Goal: Find specific page/section: Find specific page/section

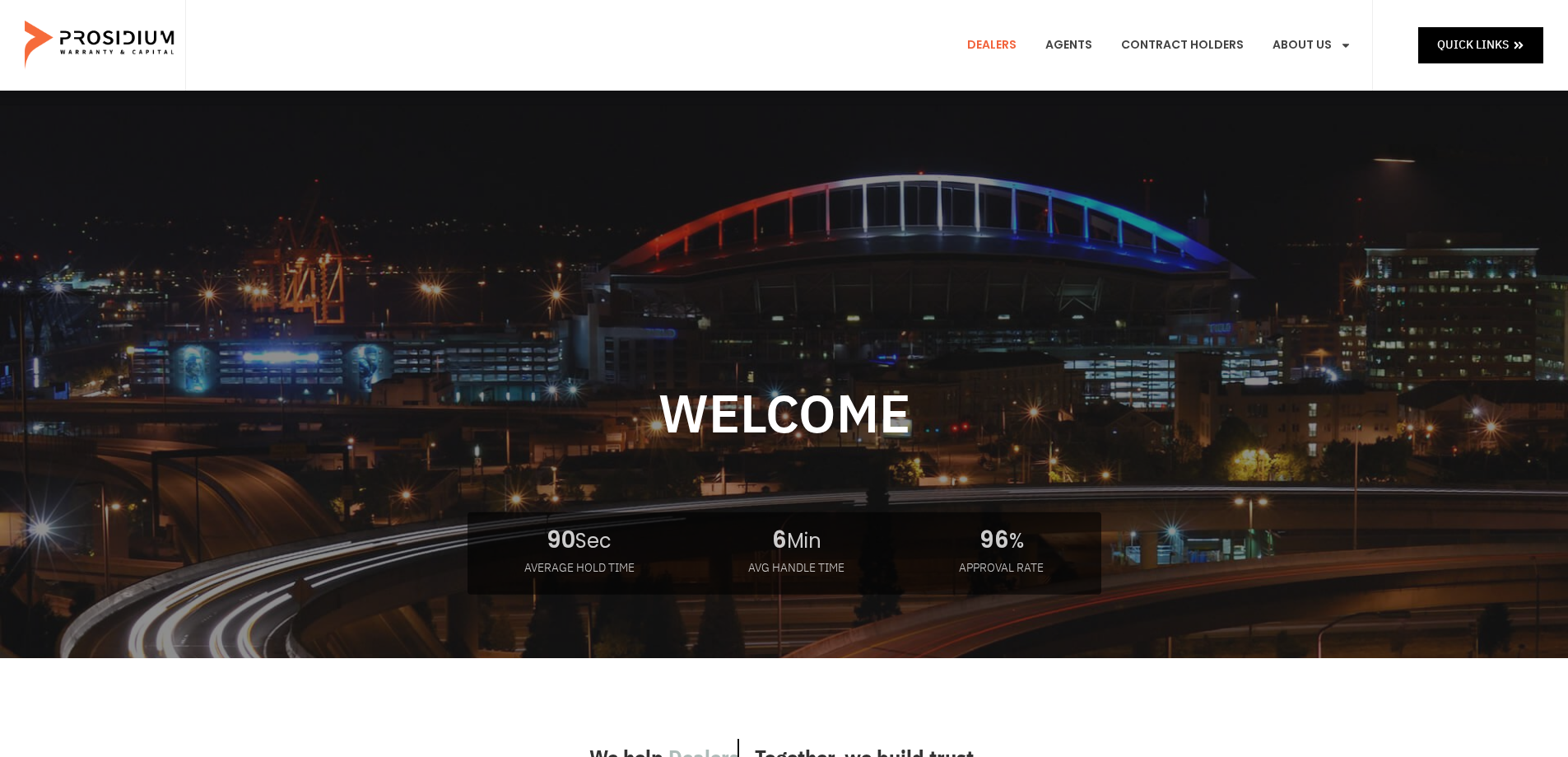
click at [1008, 46] on link "Dealers" at bounding box center [992, 44] width 74 height 61
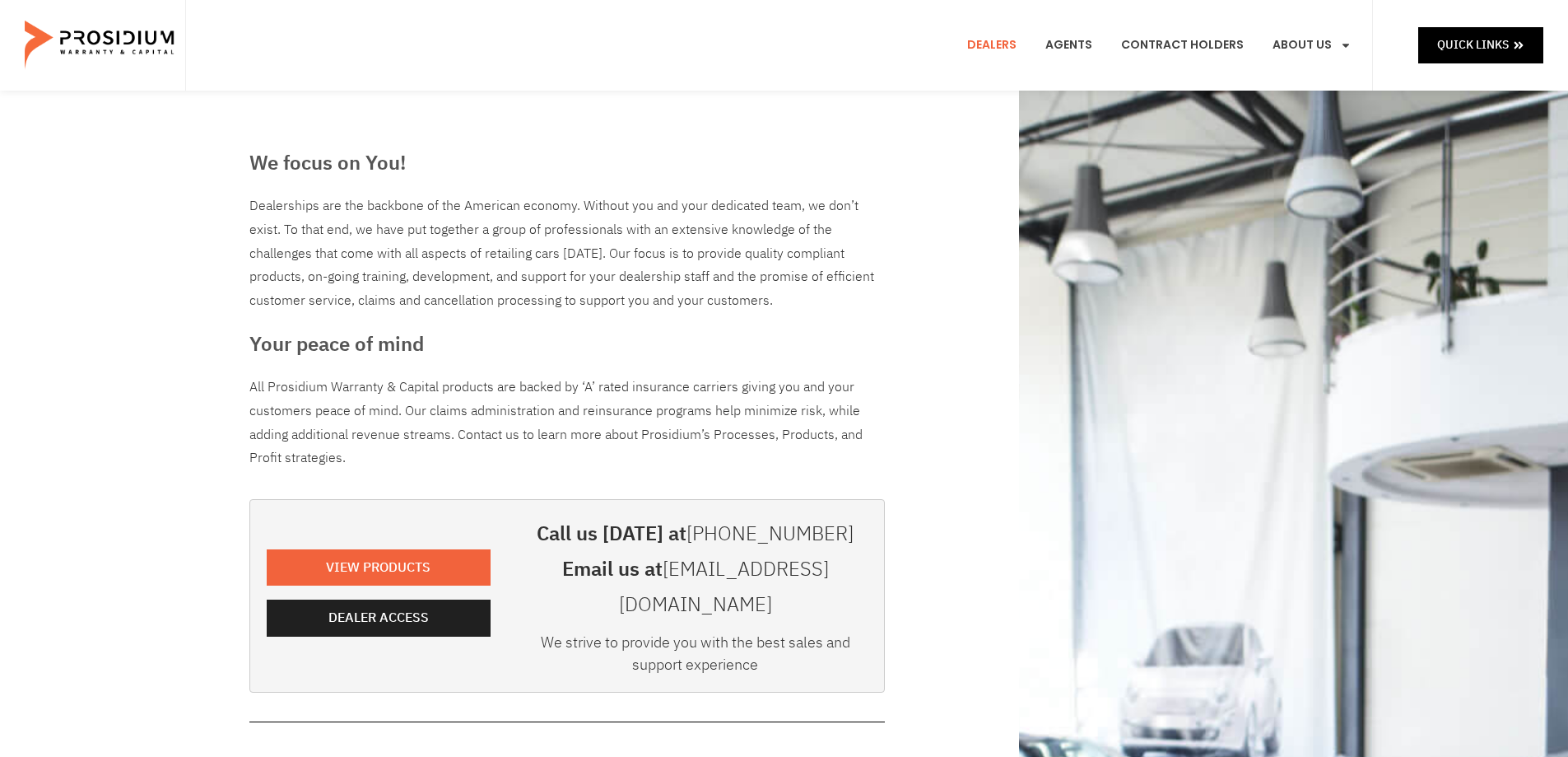
click at [377, 606] on span "Dealer Access" at bounding box center [382, 618] width 101 height 24
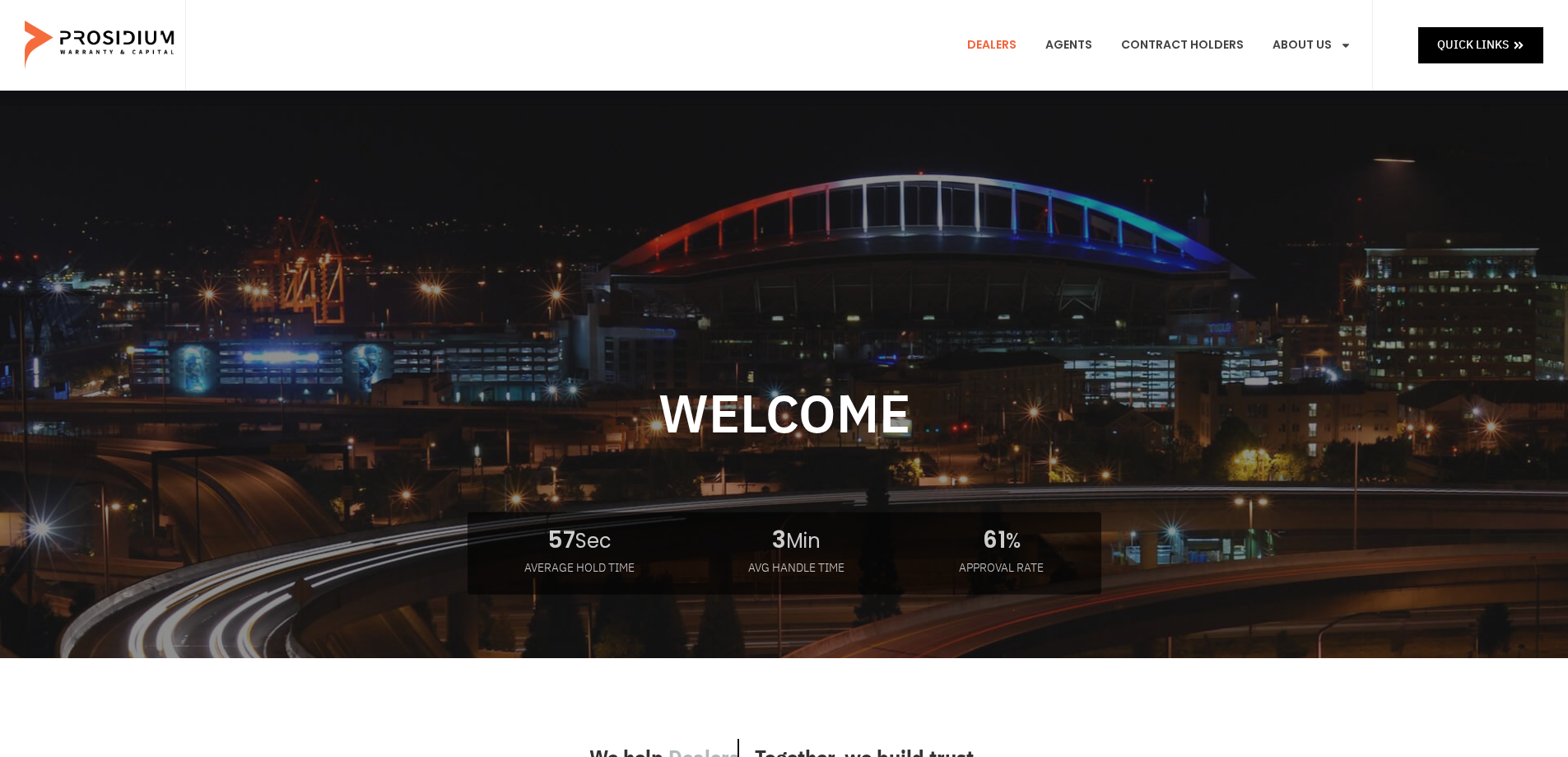
click at [1013, 39] on link "Dealers" at bounding box center [992, 44] width 74 height 61
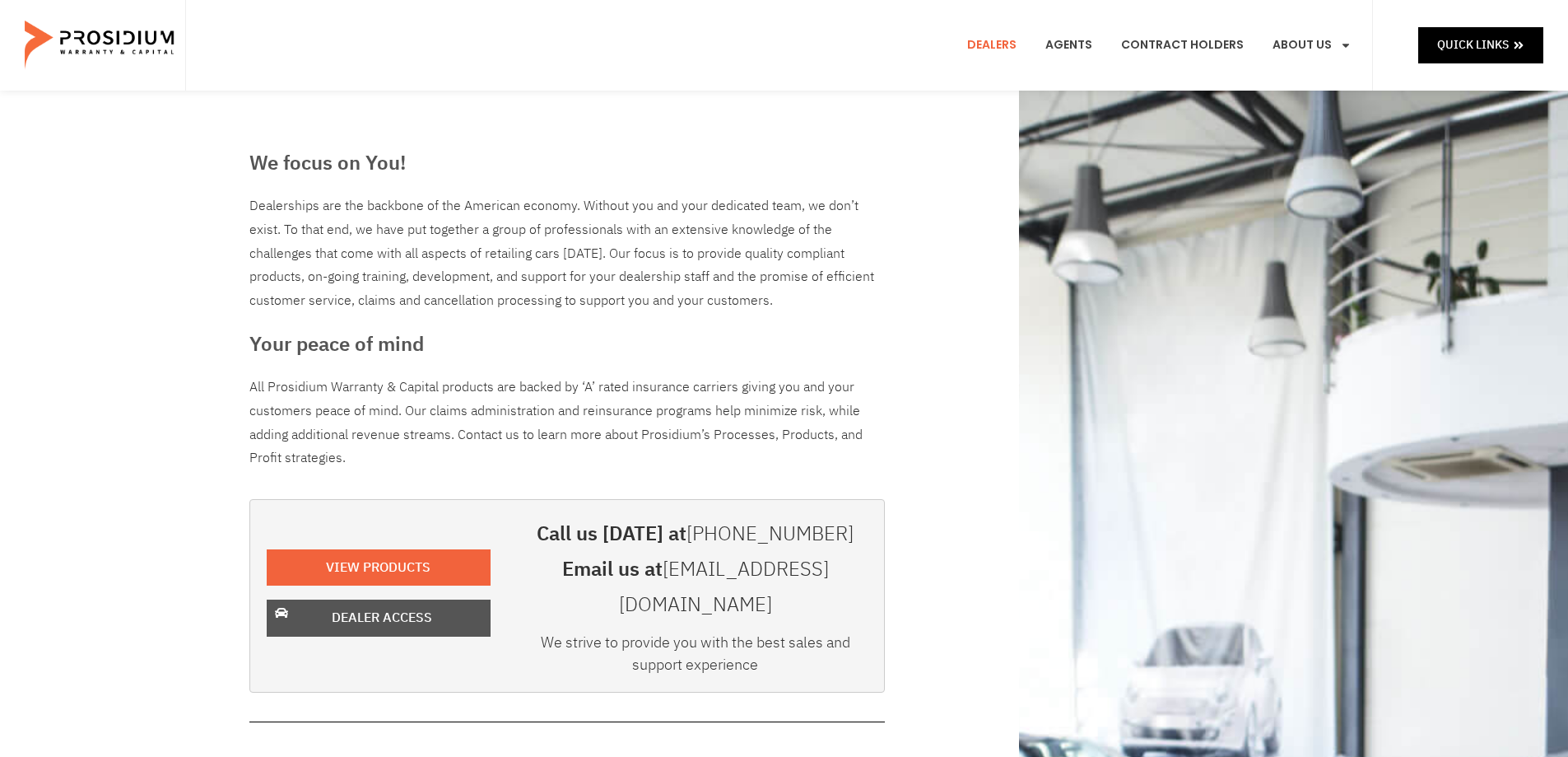
click at [415, 613] on link "Dealer Access" at bounding box center [378, 617] width 224 height 37
